Goal: Answer question/provide support

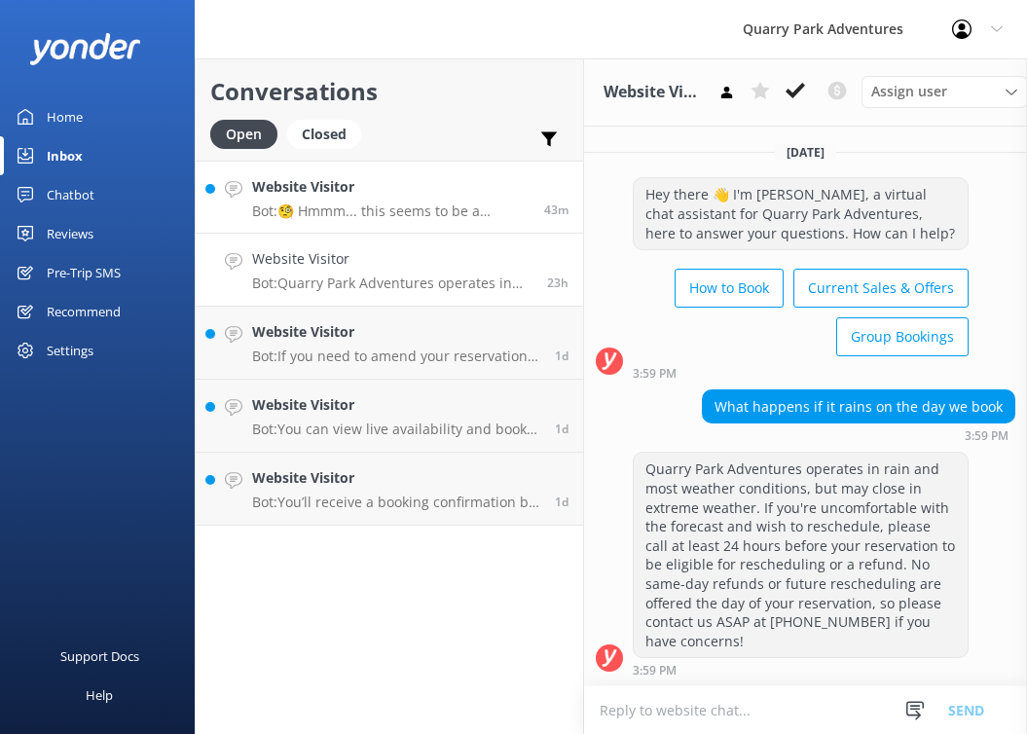
click at [441, 197] on h4 "Website Visitor" at bounding box center [390, 186] width 277 height 21
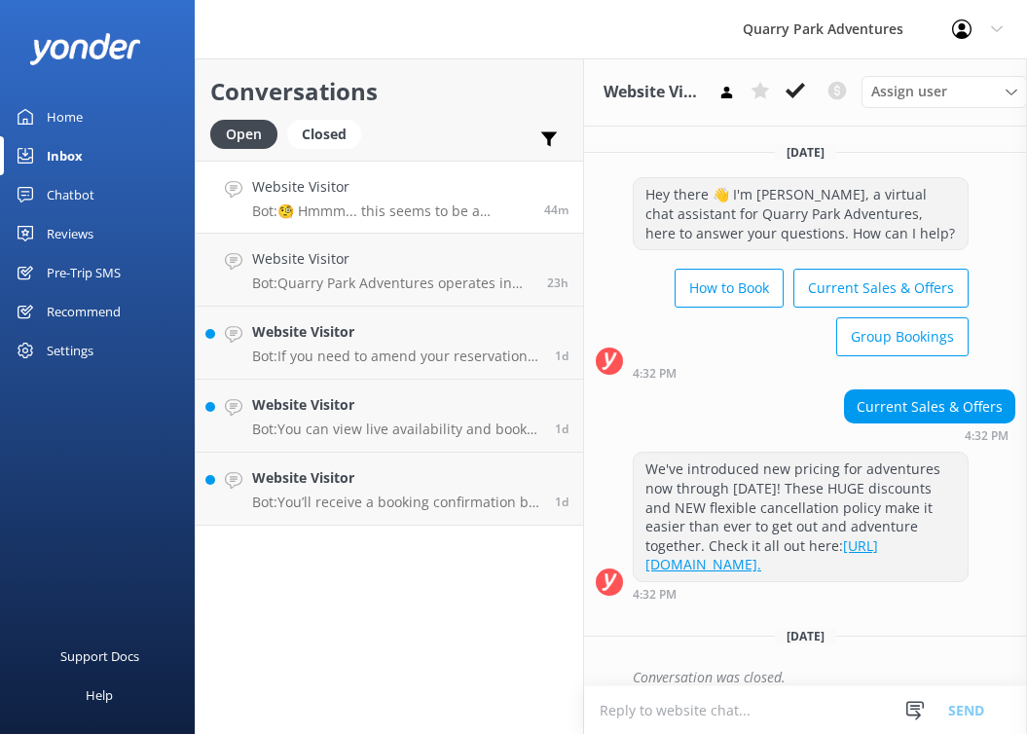
scroll to position [670, 0]
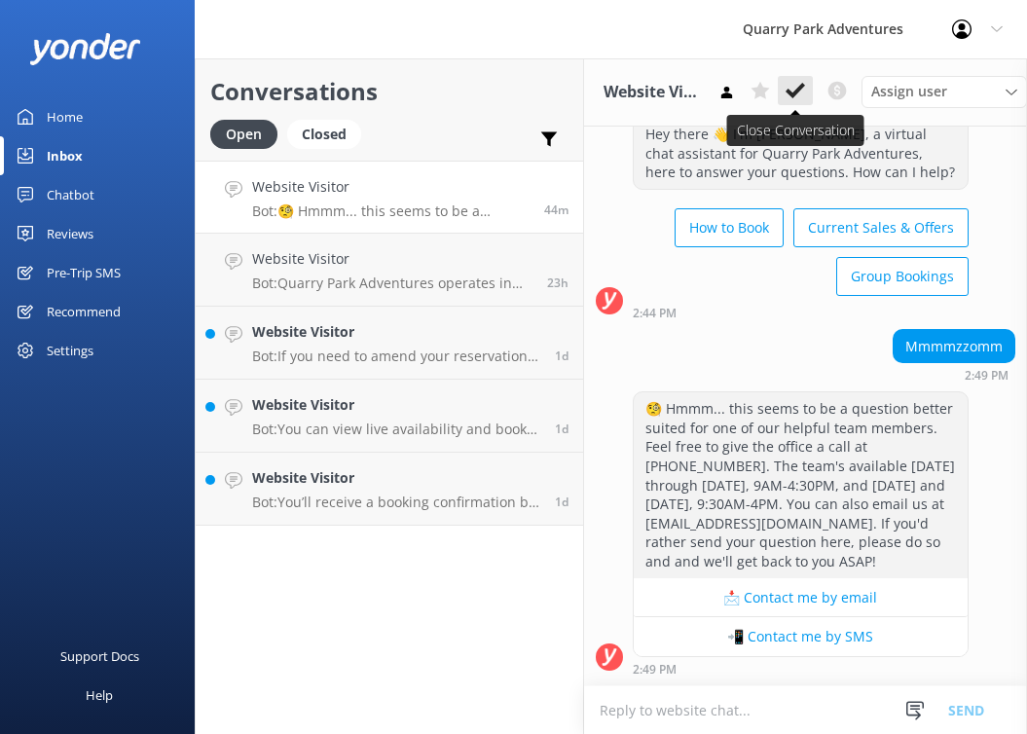
click at [792, 91] on use at bounding box center [794, 91] width 19 height 16
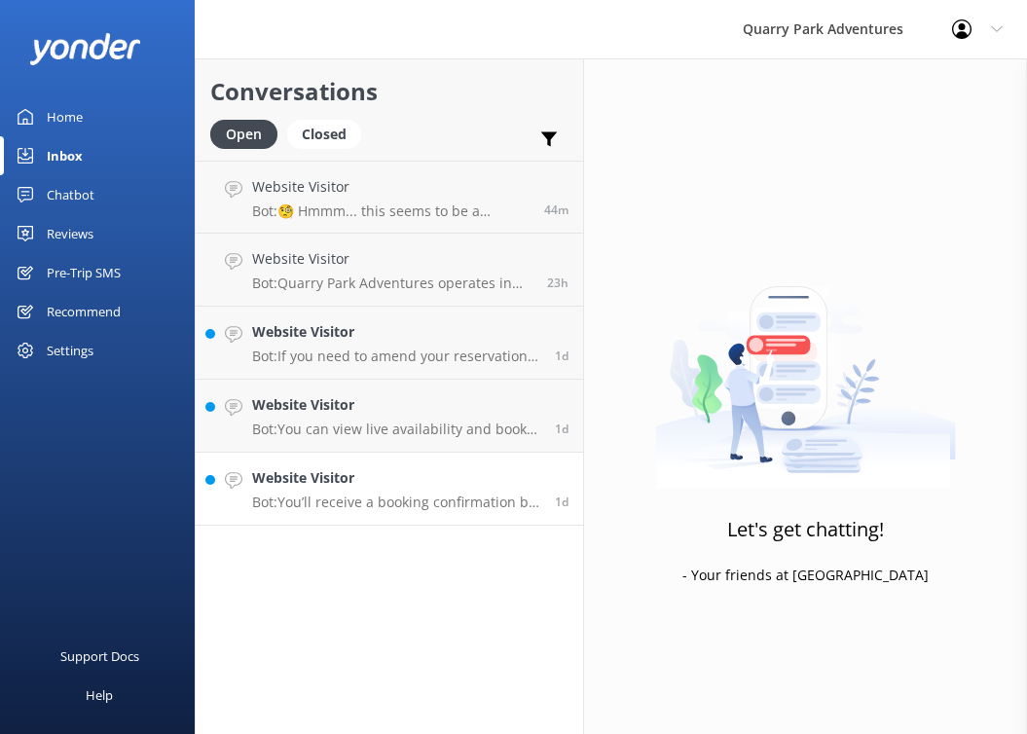
click at [433, 495] on p "Bot: You’ll receive a booking confirmation by email after completing your reser…" at bounding box center [396, 502] width 288 height 18
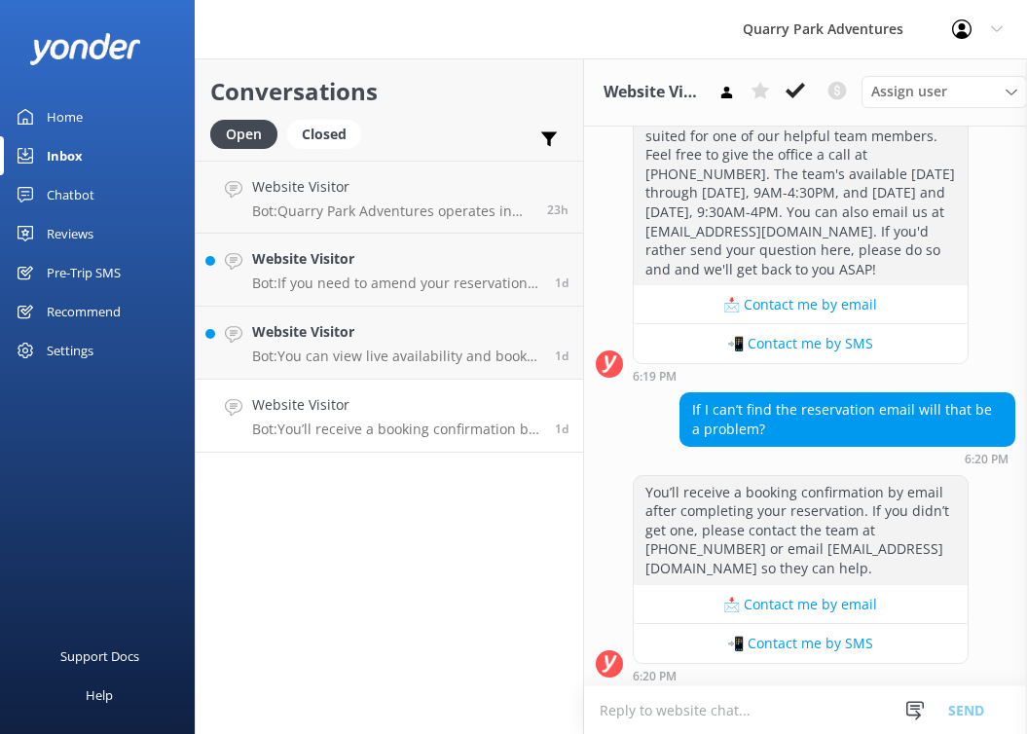
scroll to position [1134, 0]
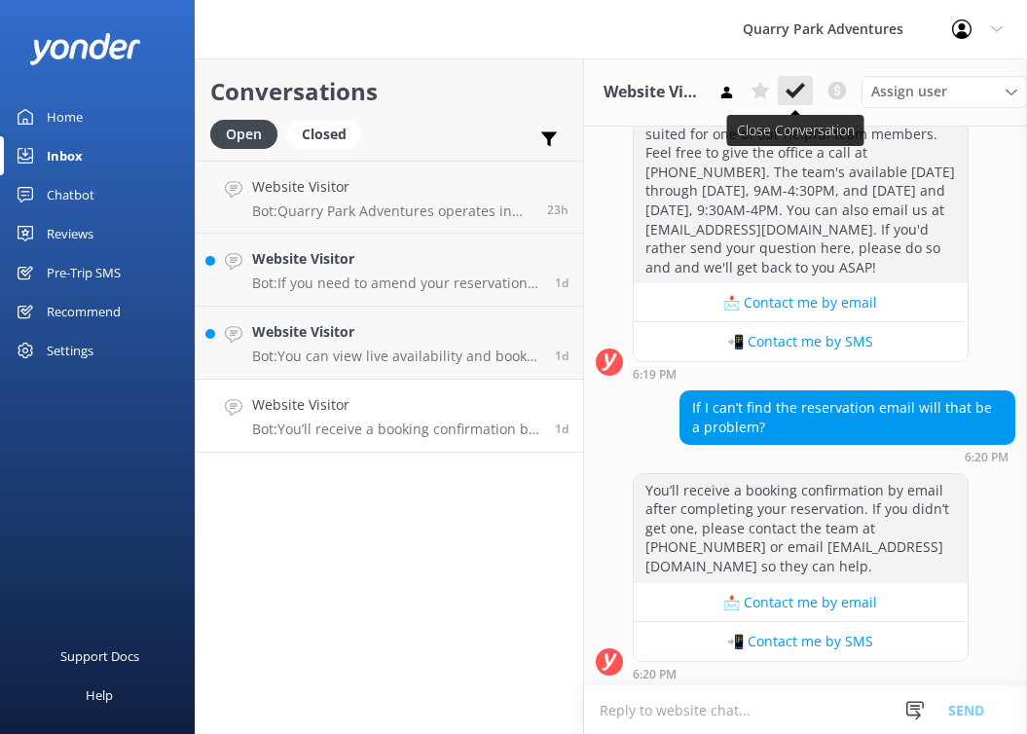
click at [785, 92] on icon at bounding box center [794, 90] width 19 height 19
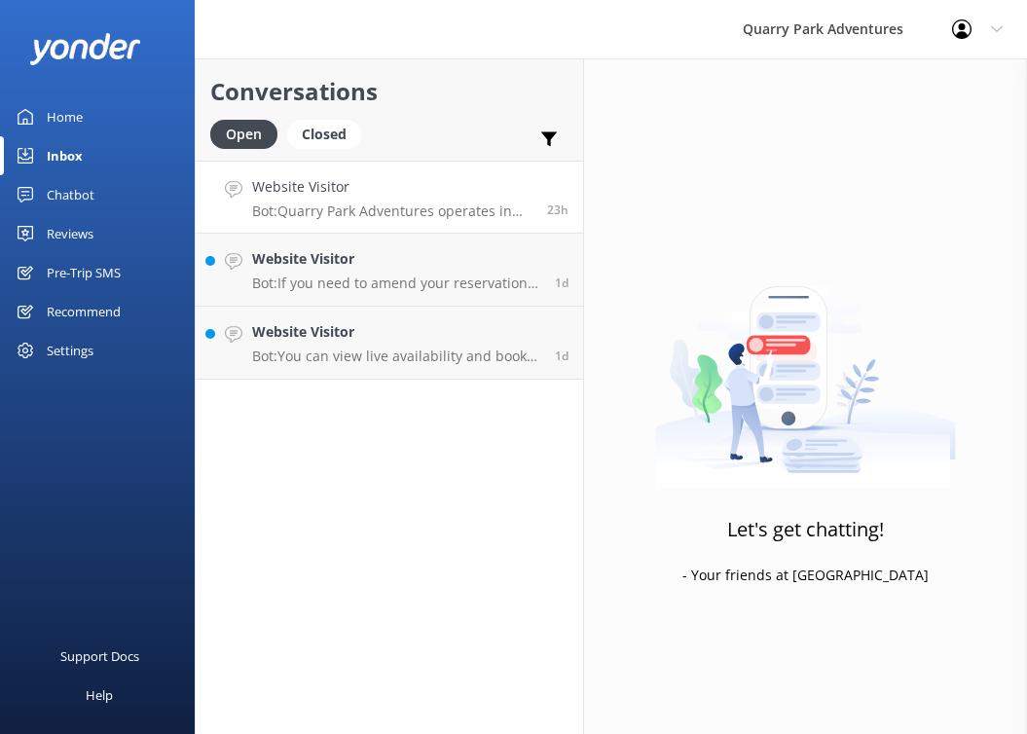
click at [450, 196] on h4 "Website Visitor" at bounding box center [392, 186] width 280 height 21
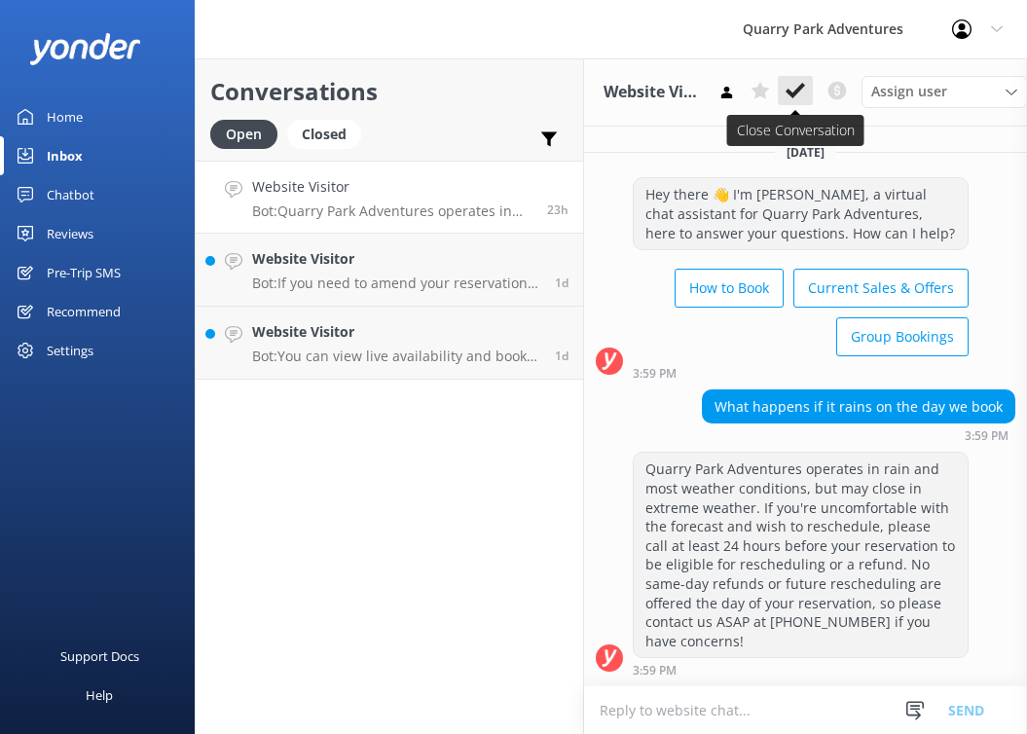
click at [791, 97] on icon at bounding box center [794, 90] width 19 height 19
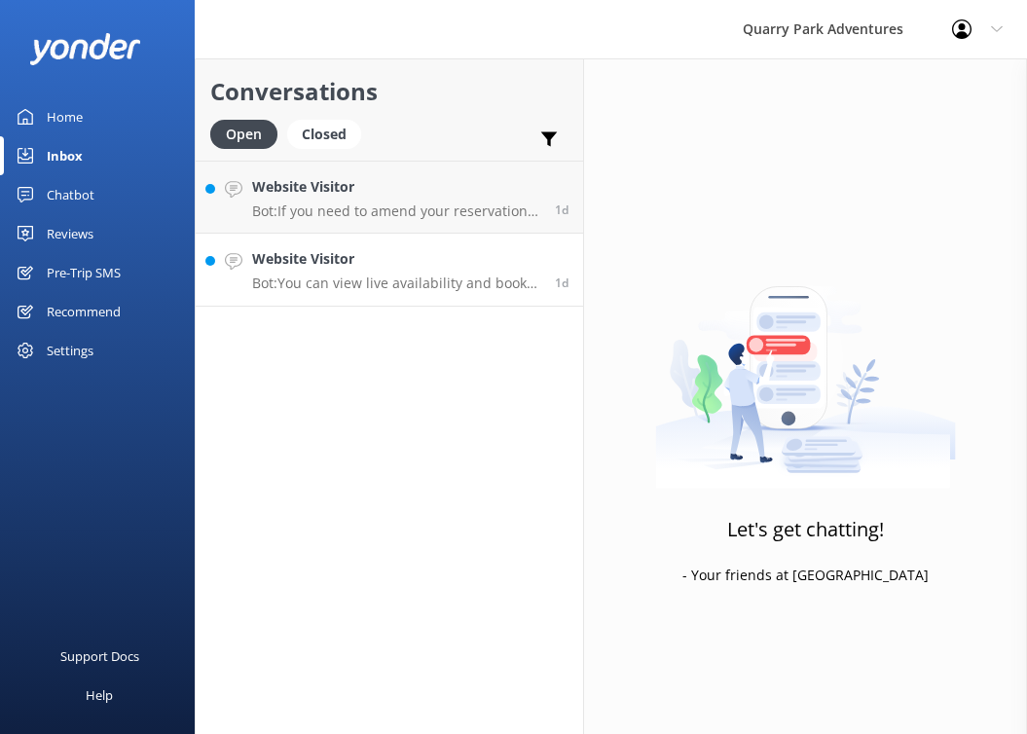
drag, startPoint x: 473, startPoint y: 265, endPoint x: 501, endPoint y: 250, distance: 31.8
click at [473, 265] on h4 "Website Visitor" at bounding box center [396, 258] width 288 height 21
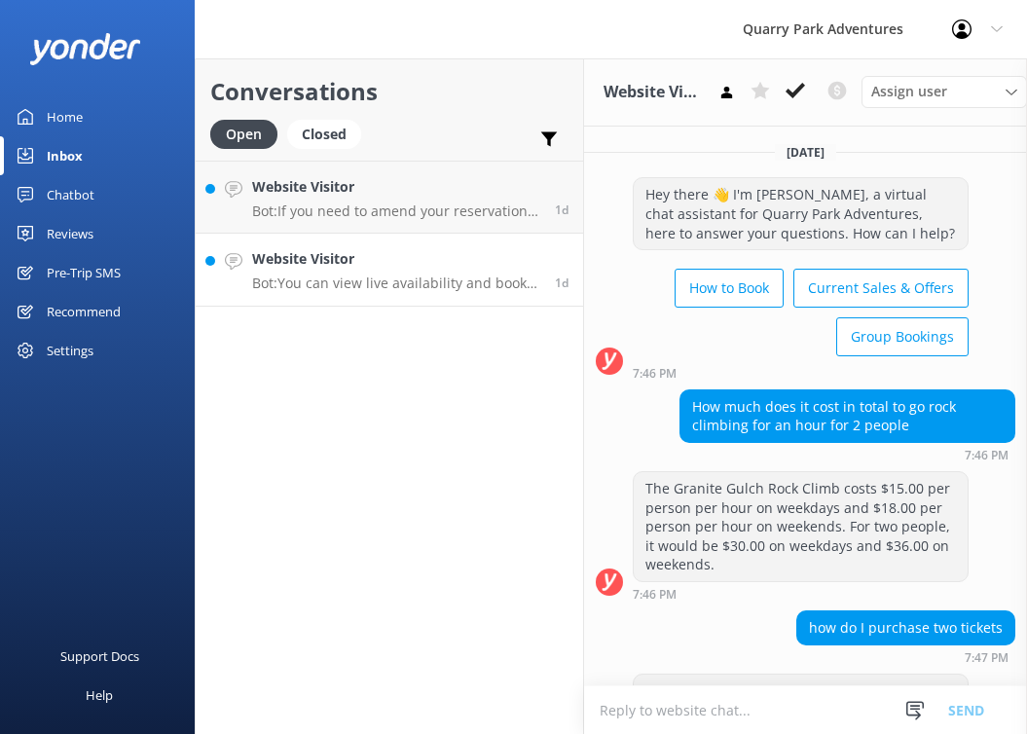
scroll to position [85, 0]
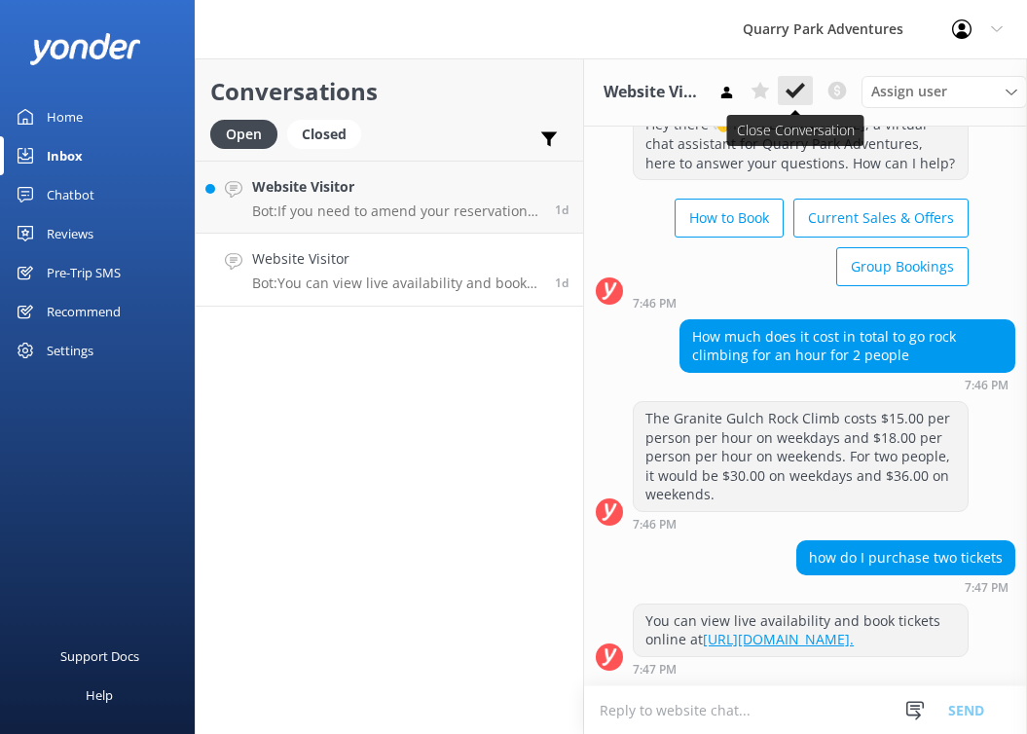
click at [802, 93] on icon at bounding box center [794, 90] width 19 height 19
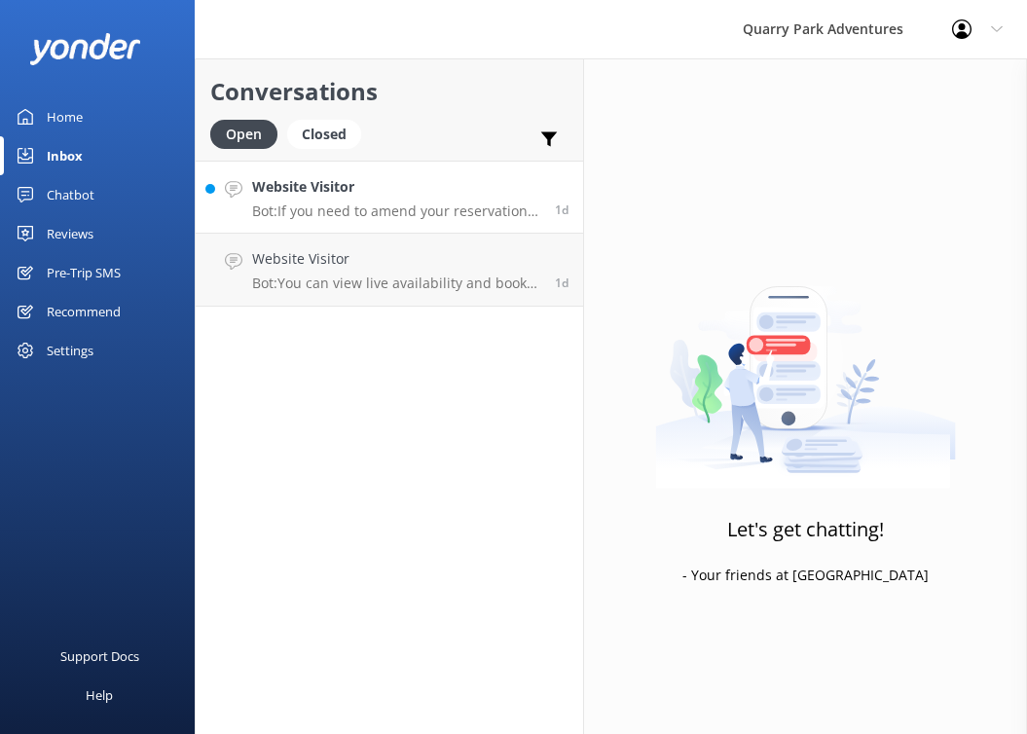
click at [511, 198] on div "Website Visitor Bot: If you need to amend your reservation, please contact the …" at bounding box center [396, 197] width 288 height 42
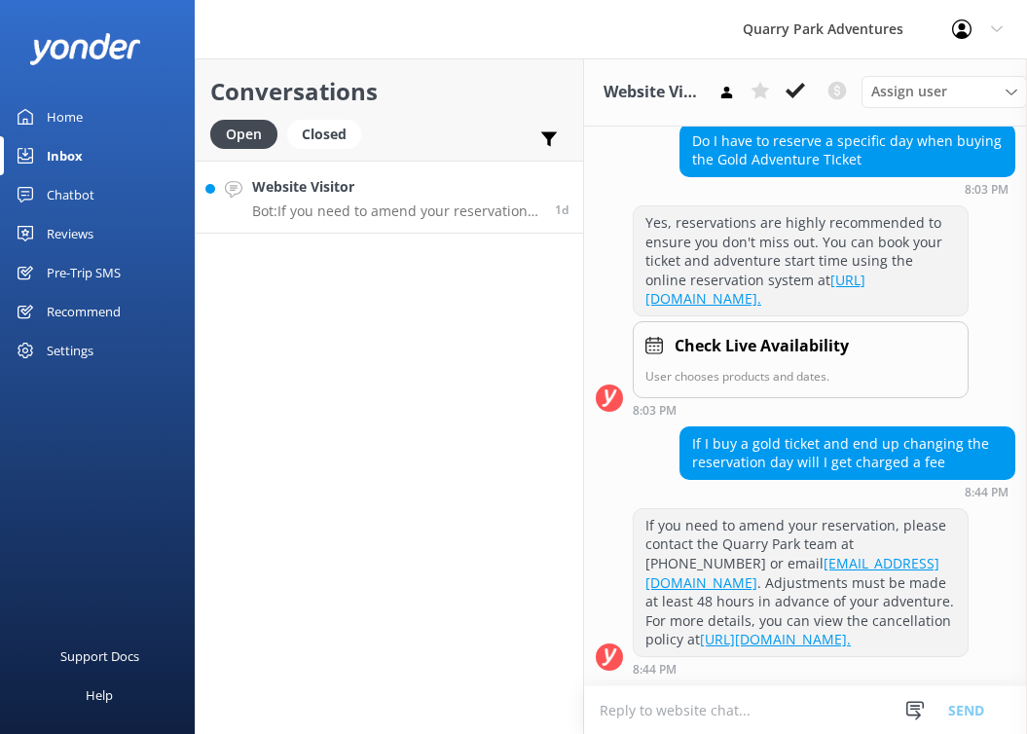
scroll to position [318, 0]
click at [800, 99] on icon at bounding box center [794, 90] width 19 height 19
